Goal: Task Accomplishment & Management: Use online tool/utility

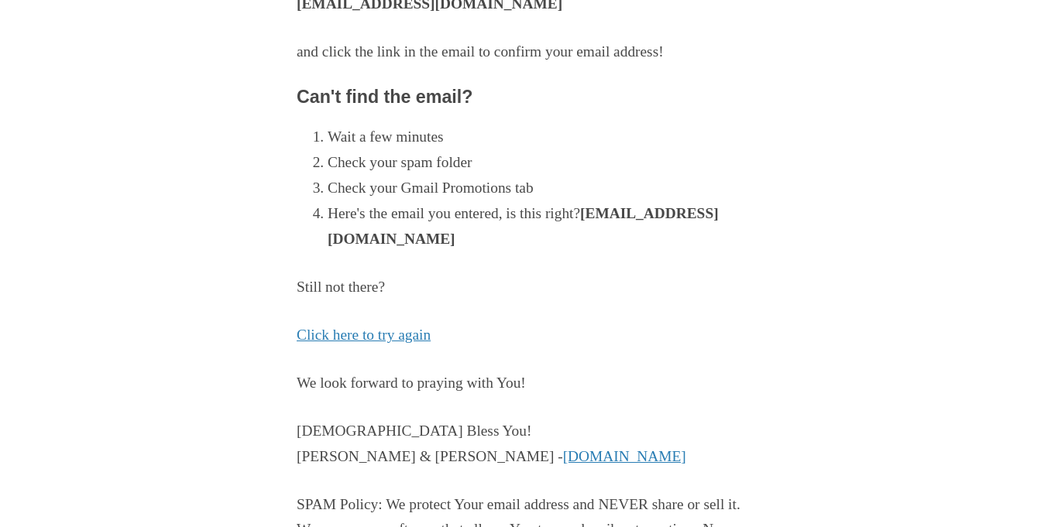
scroll to position [416, 0]
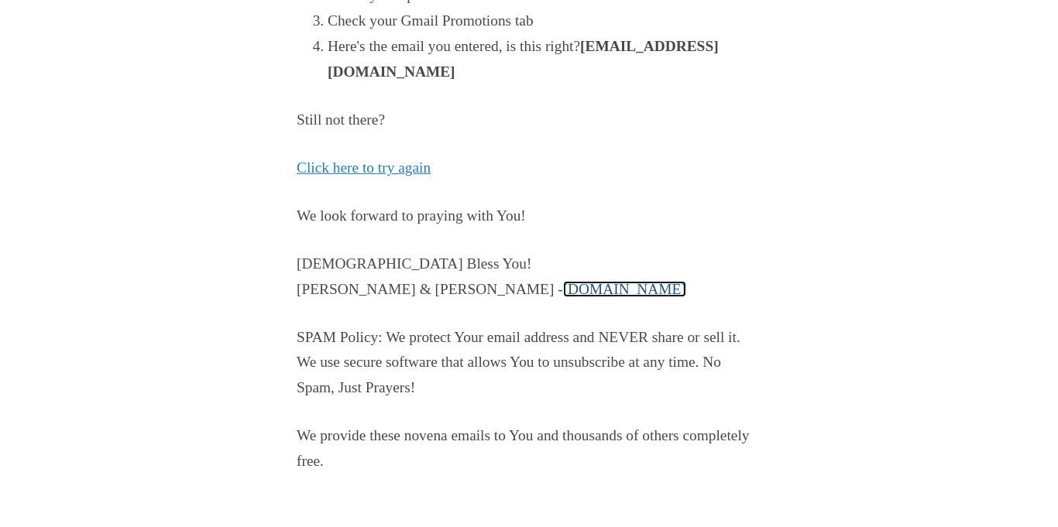
click at [563, 290] on link "PrayMoreNovenas.com" at bounding box center [624, 289] width 123 height 16
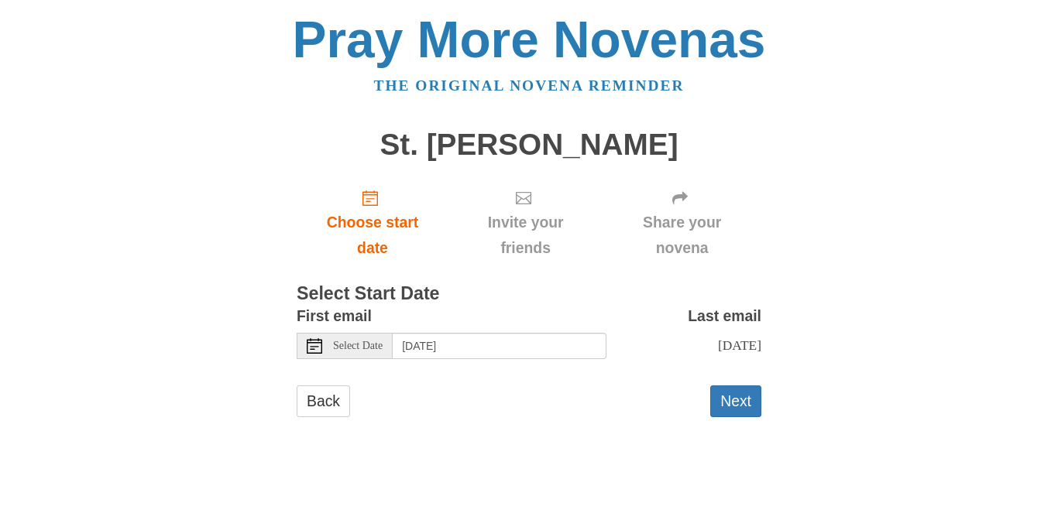
click at [314, 346] on use at bounding box center [314, 345] width 15 height 15
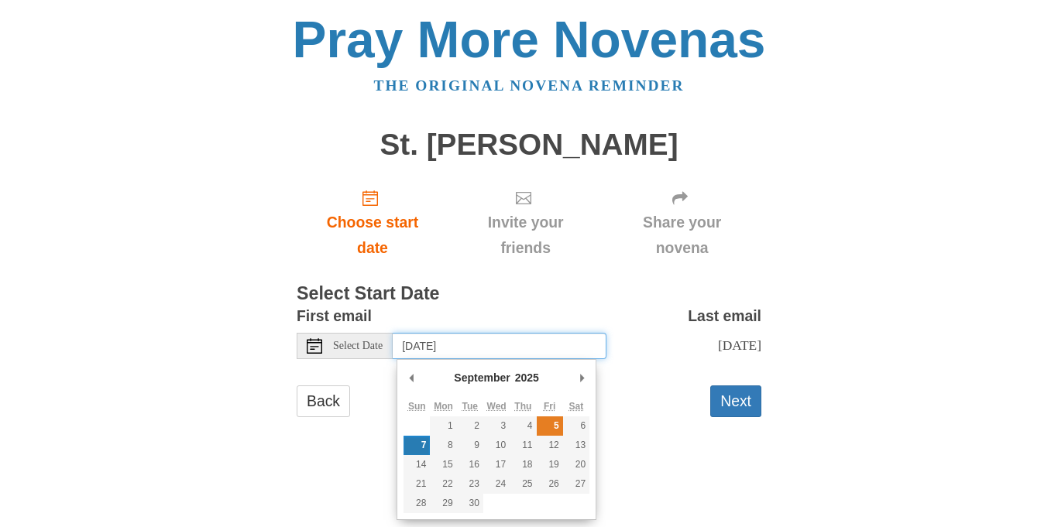
type input "[DATE]"
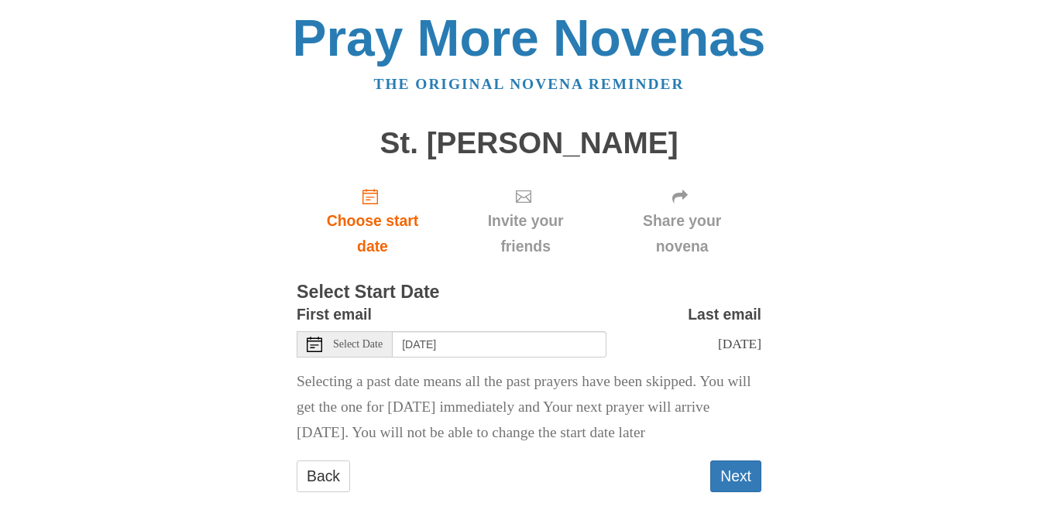
scroll to position [12, 0]
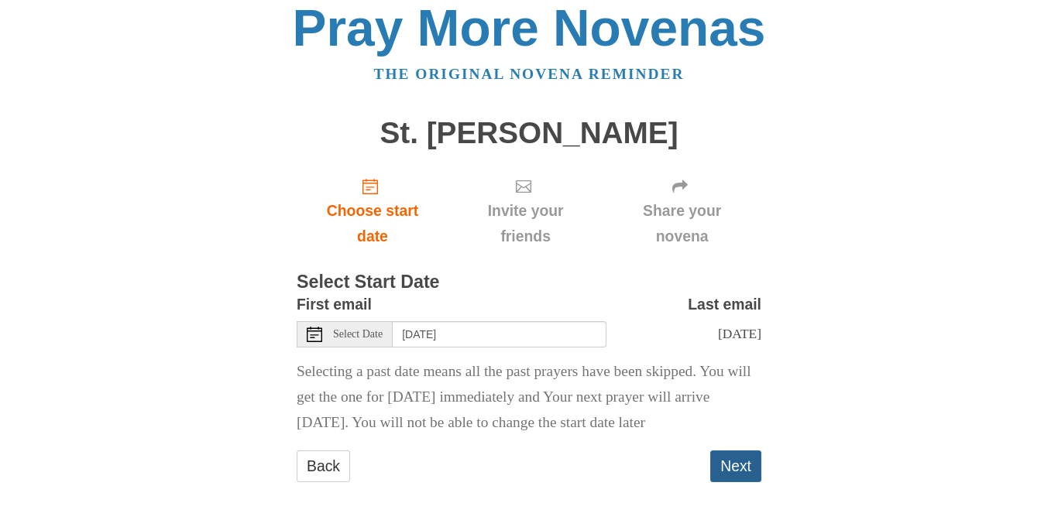
click at [725, 455] on button "Next" at bounding box center [735, 467] width 51 height 32
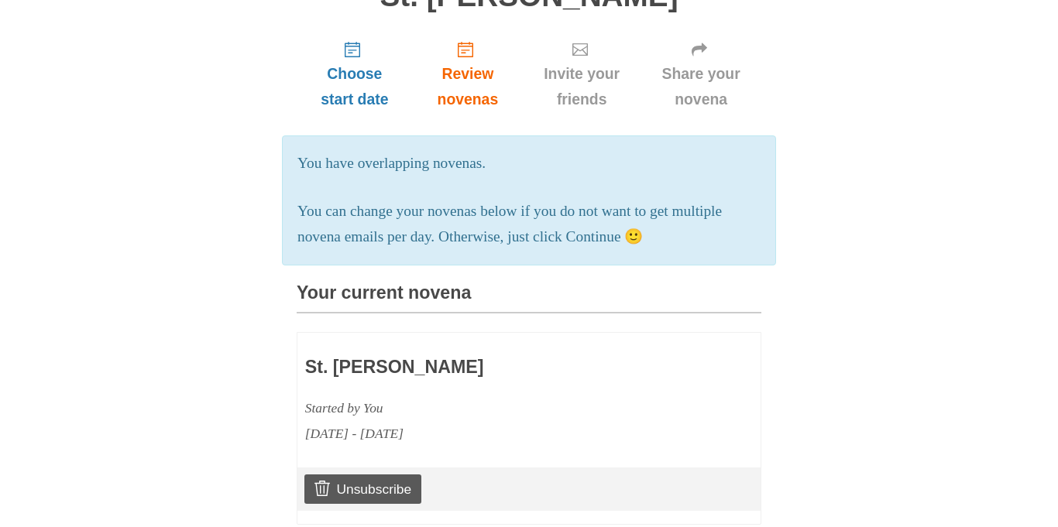
scroll to position [164, 0]
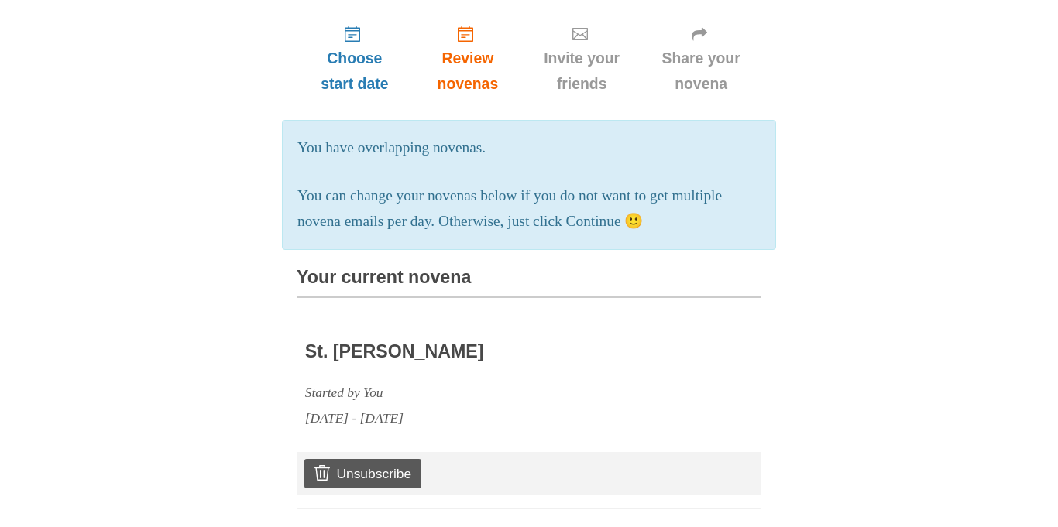
click at [414, 216] on p "You can change your novenas below if you do not want to get multiple novena ema…" at bounding box center [528, 209] width 463 height 51
click at [371, 355] on h3 "St. [PERSON_NAME]" at bounding box center [484, 352] width 358 height 20
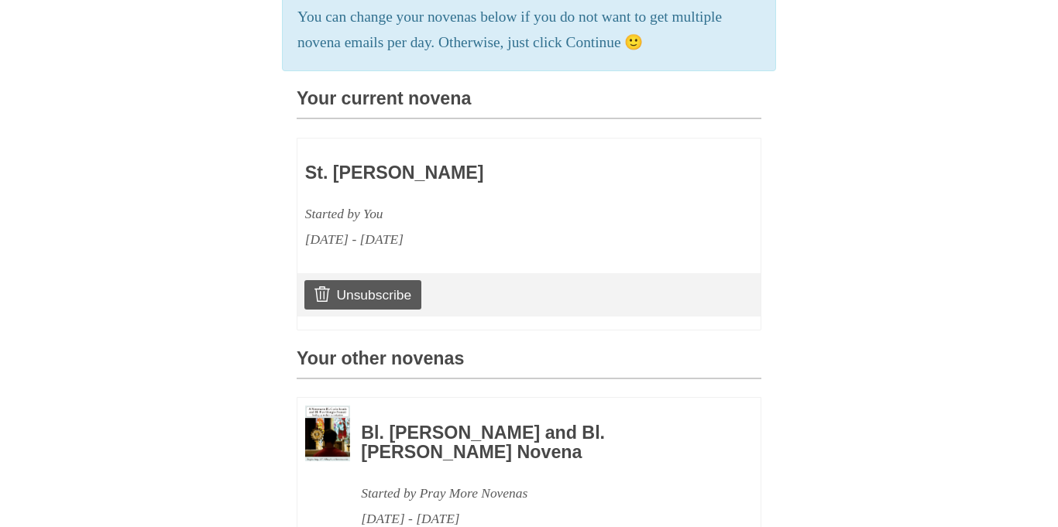
scroll to position [355, 0]
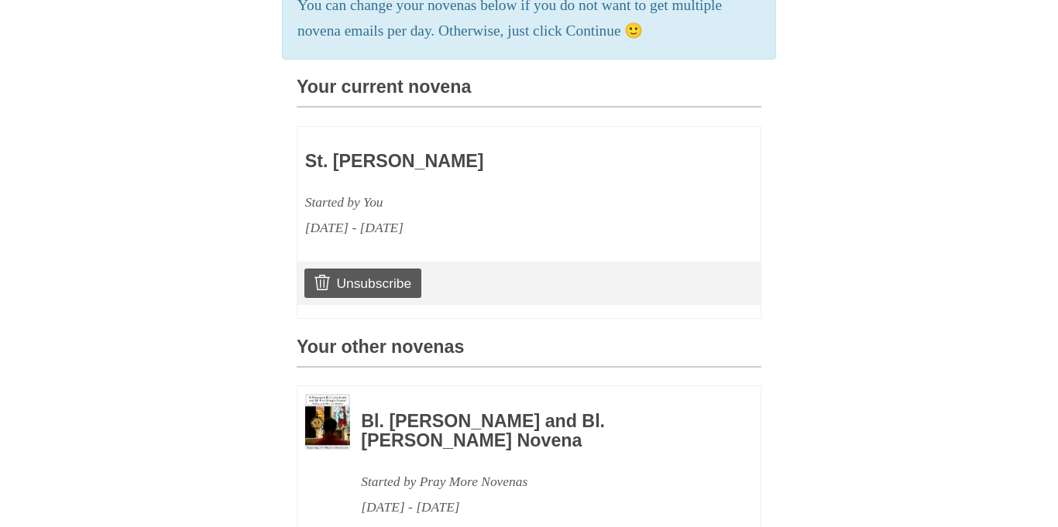
click at [383, 160] on h3 "St. [PERSON_NAME]" at bounding box center [484, 162] width 358 height 20
